Goal: Transaction & Acquisition: Purchase product/service

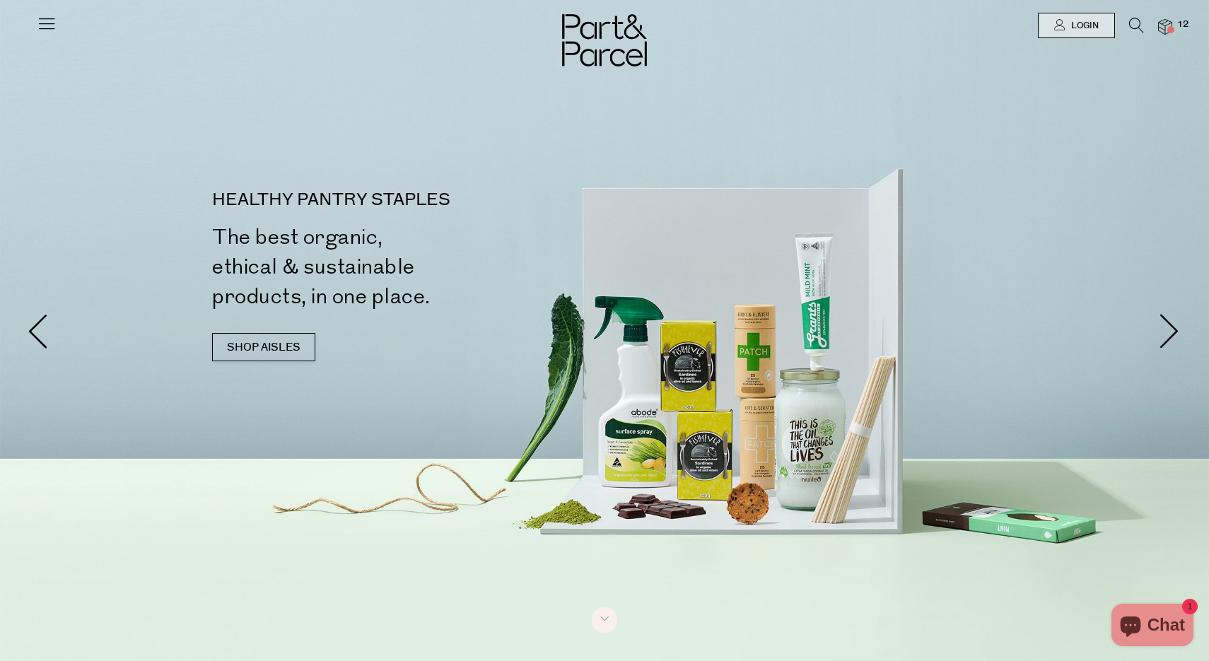
click at [1140, 23] on icon at bounding box center [1136, 26] width 15 height 16
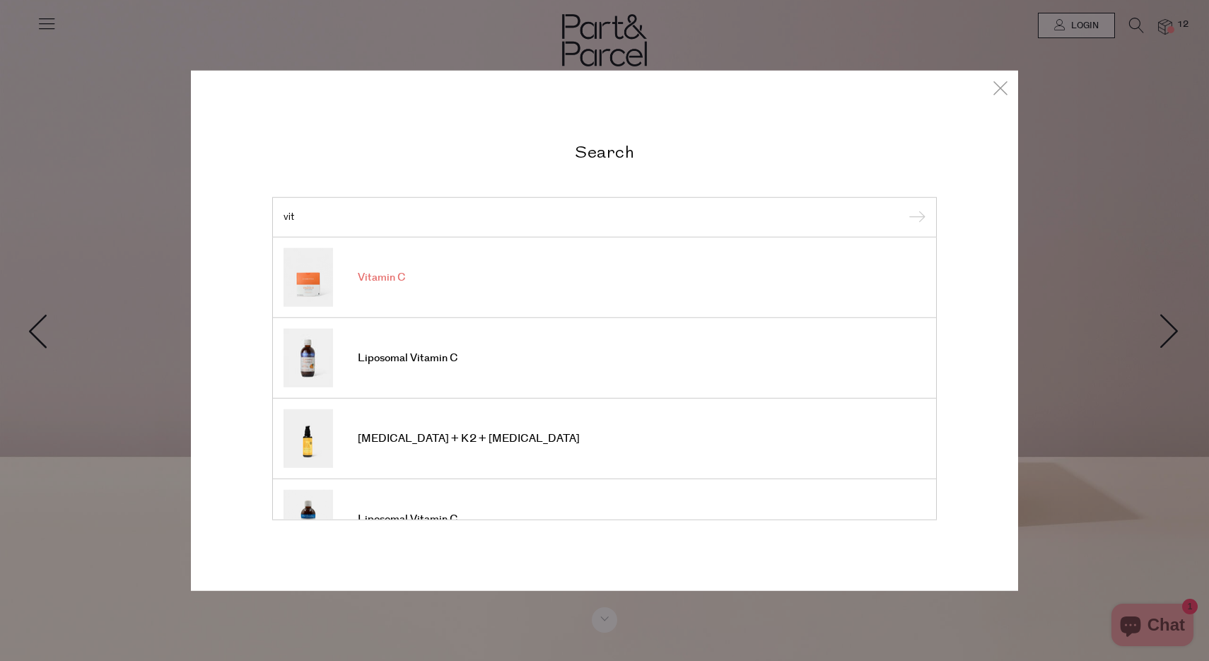
type input "vit"
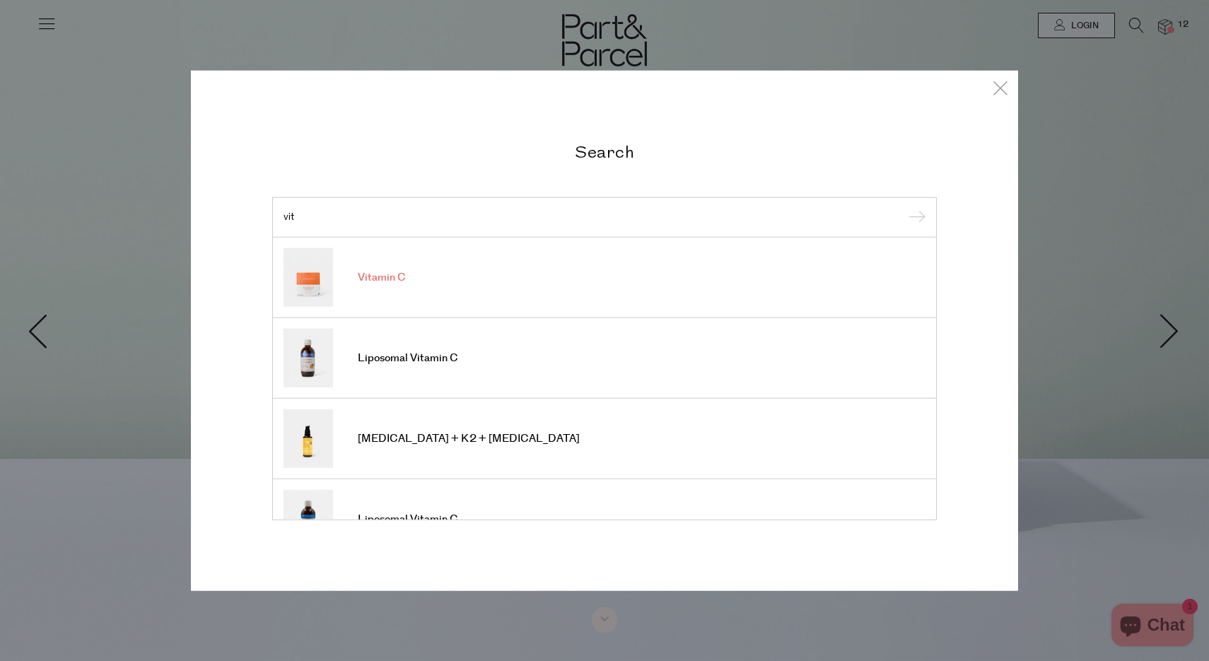
click at [358, 283] on span "Vitamin C" at bounding box center [382, 278] width 48 height 14
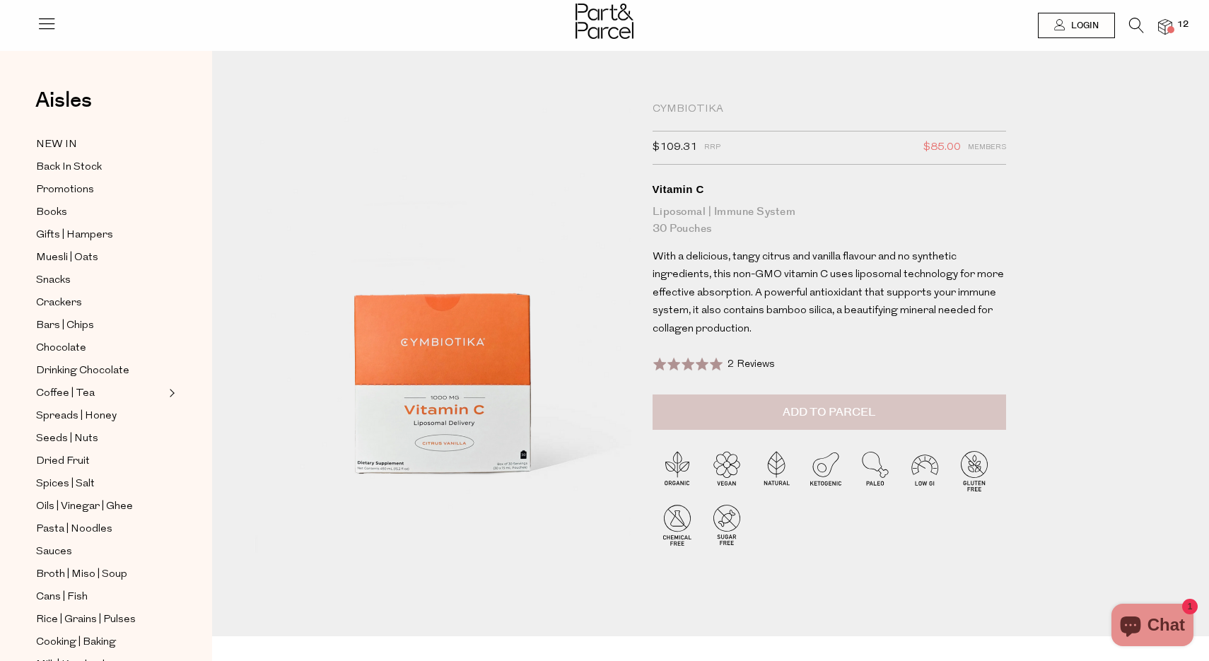
click at [760, 413] on button "Add to Parcel" at bounding box center [828, 411] width 353 height 35
click at [1163, 29] on img at bounding box center [1165, 27] width 14 height 16
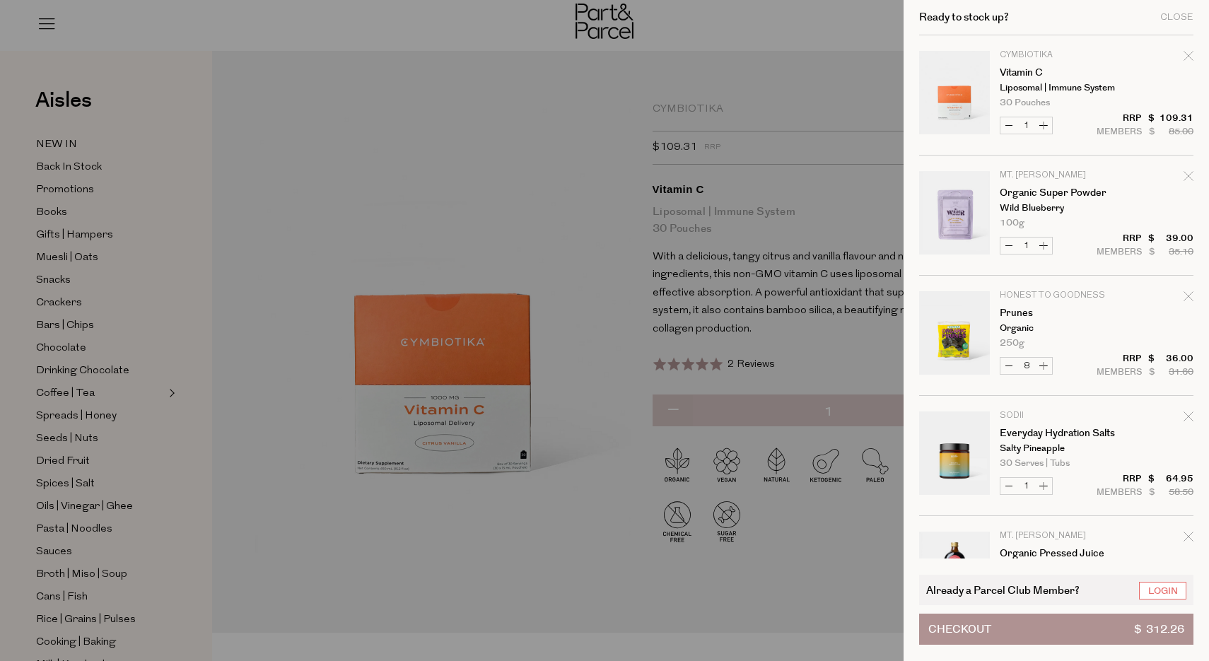
click at [575, 228] on div at bounding box center [604, 330] width 1209 height 661
